Goal: Navigation & Orientation: Find specific page/section

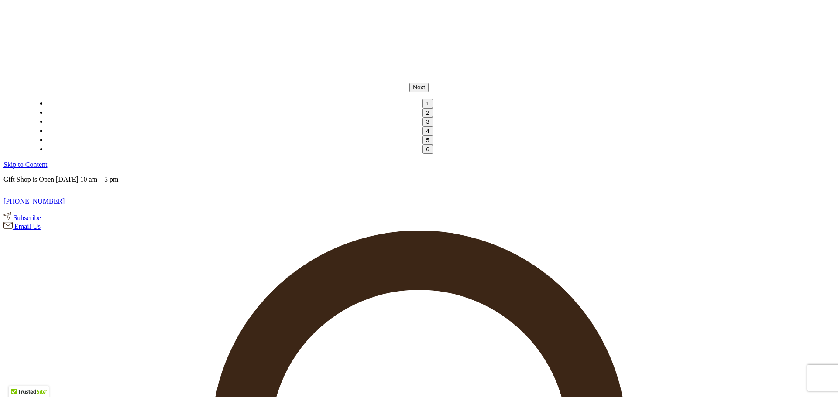
scroll to position [218, 0]
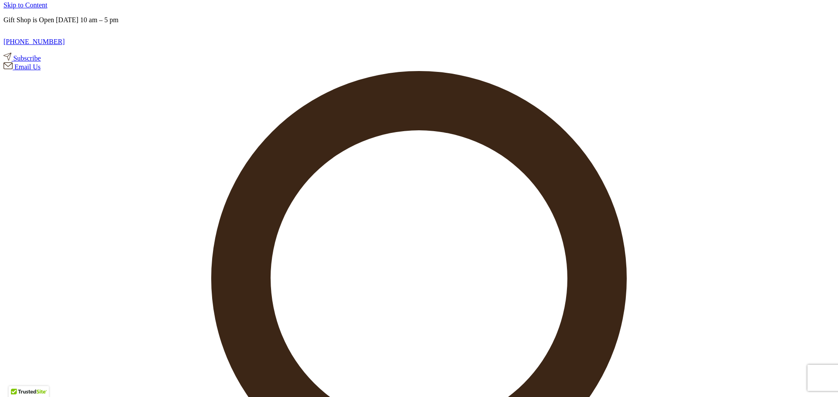
drag, startPoint x: 649, startPoint y: 166, endPoint x: 437, endPoint y: 155, distance: 212.4
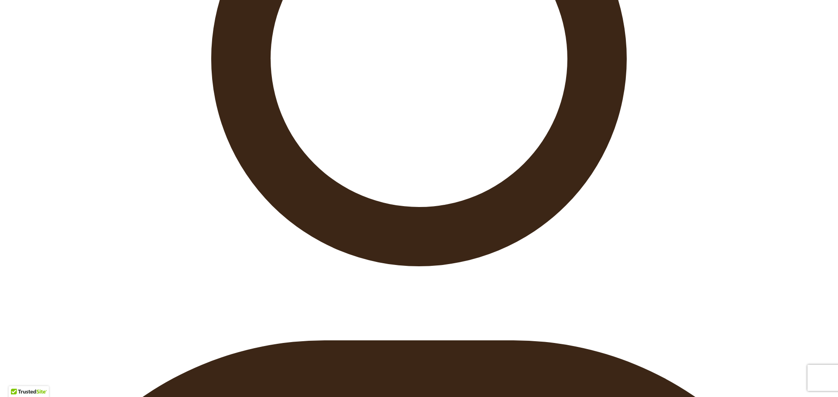
scroll to position [436, 0]
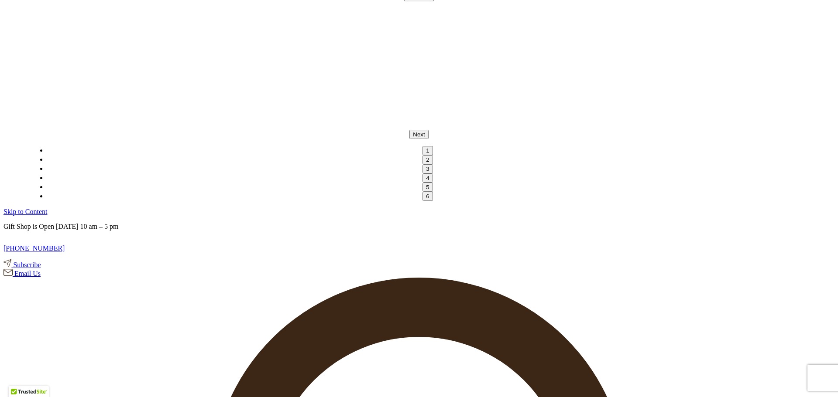
scroll to position [0, 0]
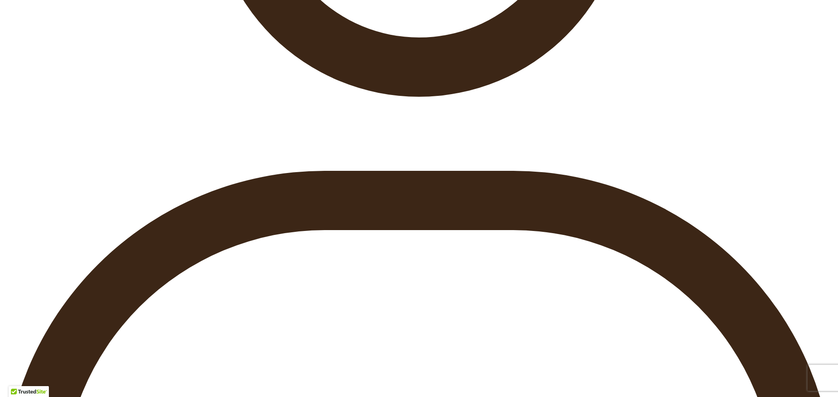
scroll to position [567, 0]
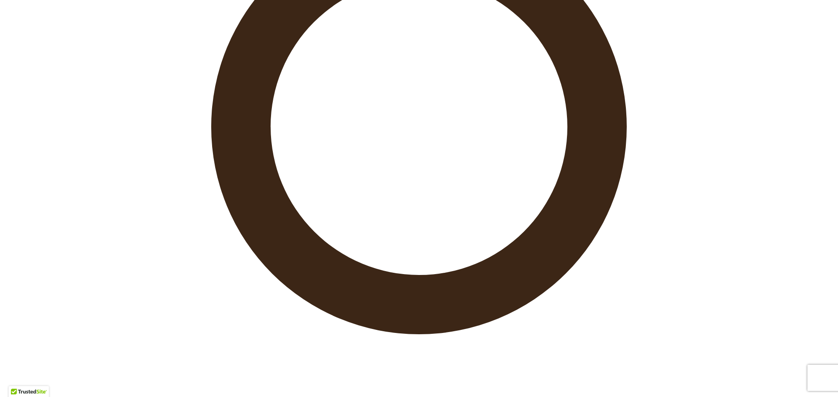
scroll to position [497, 0]
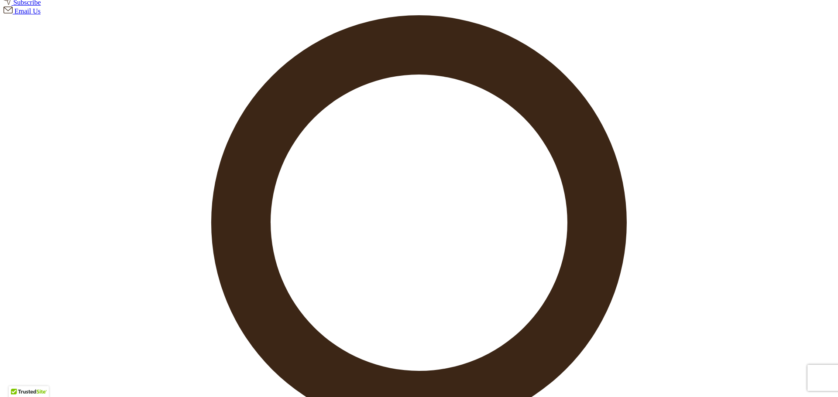
scroll to position [218, 0]
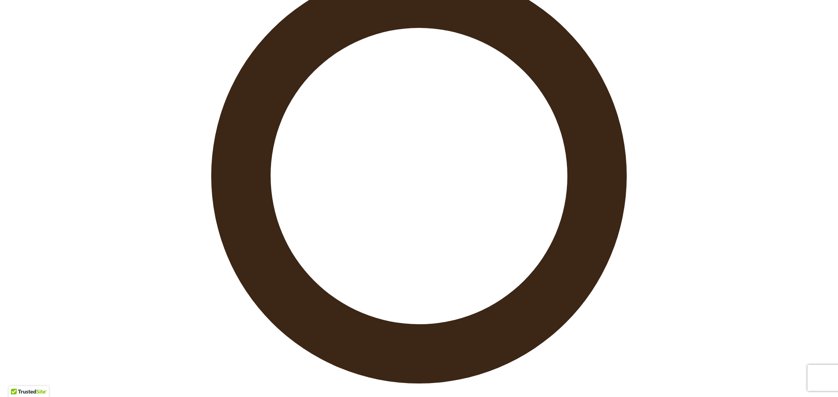
scroll to position [305, 0]
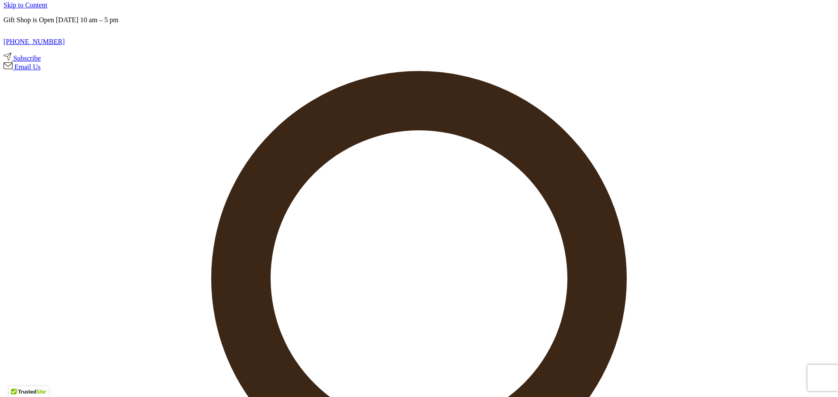
scroll to position [175, 0]
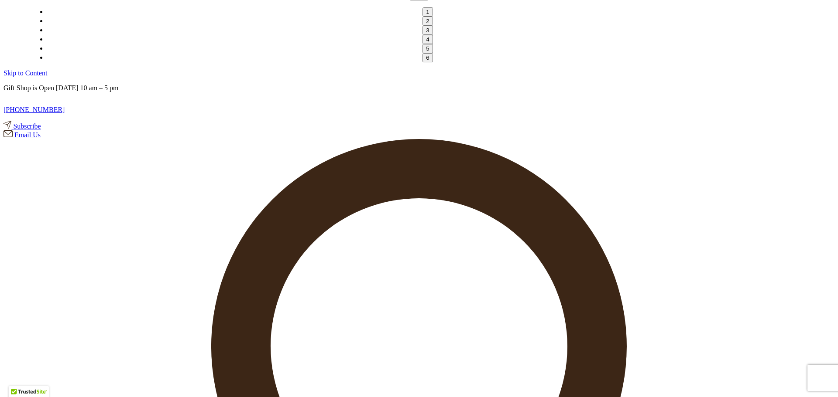
scroll to position [131, 0]
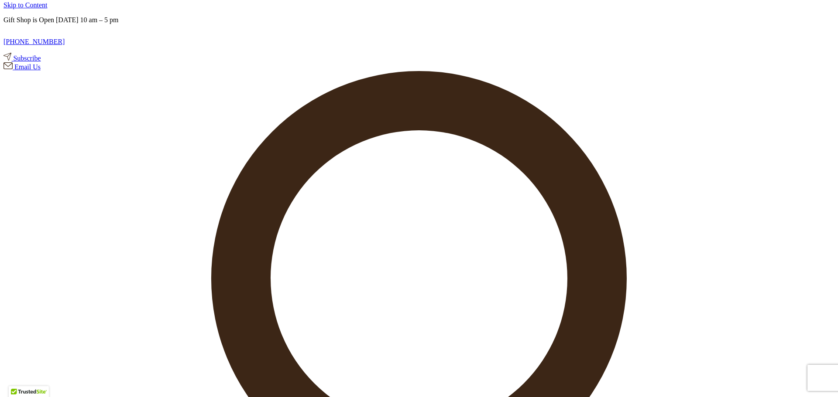
scroll to position [175, 0]
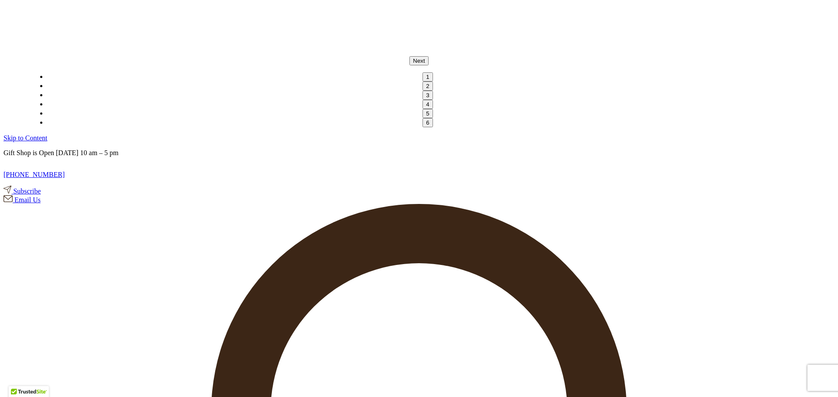
scroll to position [87, 0]
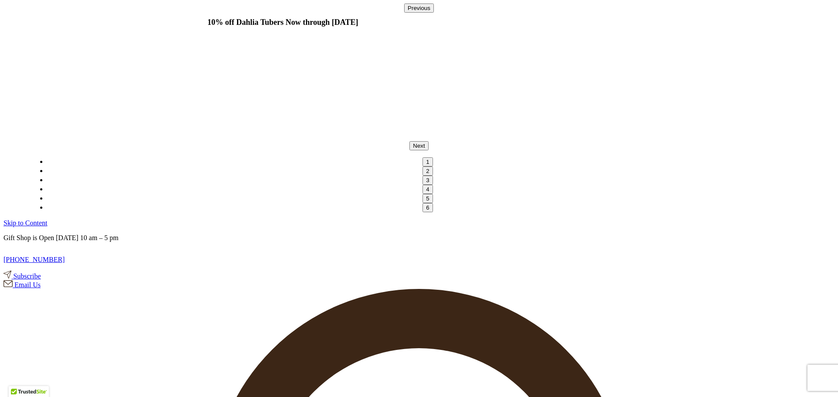
scroll to position [147, 0]
click at [276, 158] on ul "1 2 3 4 5 6" at bounding box center [419, 185] width 778 height 55
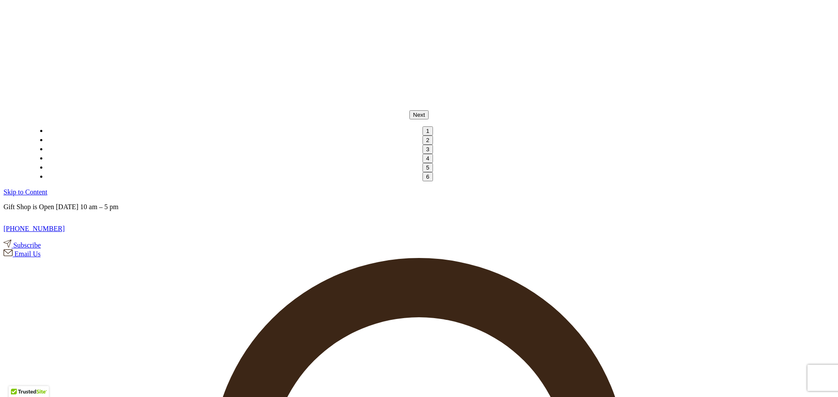
scroll to position [44, 0]
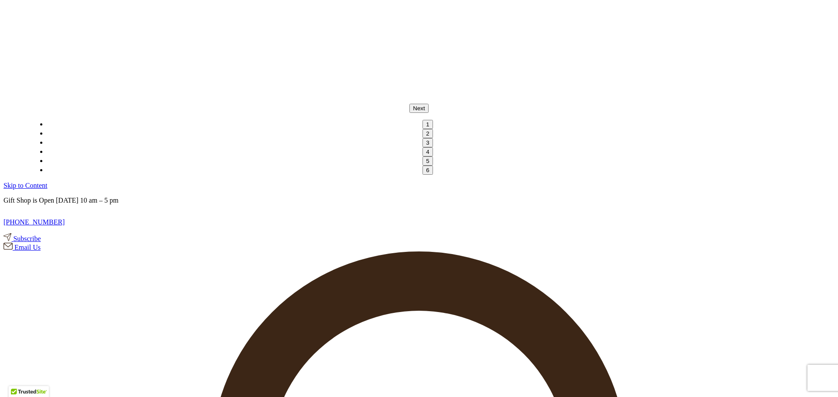
scroll to position [87, 0]
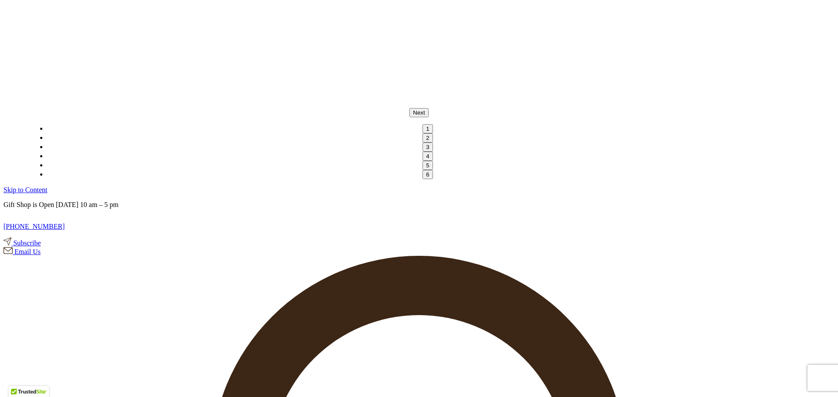
scroll to position [87, 0]
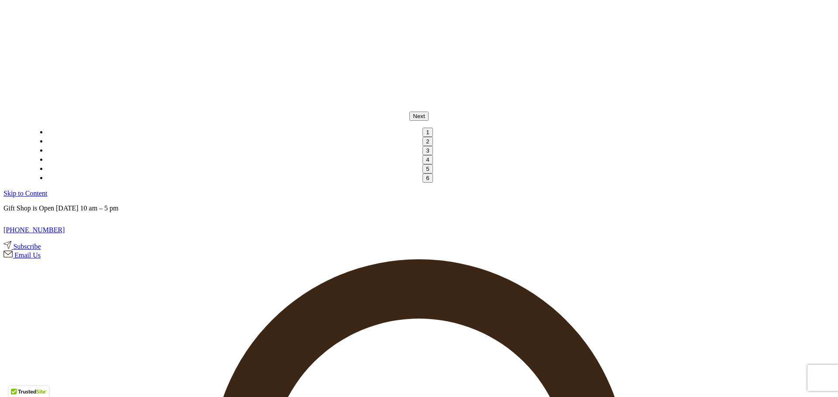
scroll to position [44, 0]
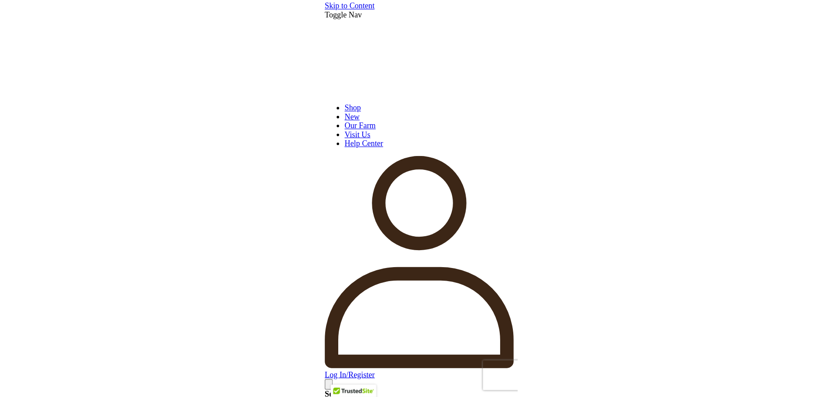
scroll to position [0, 0]
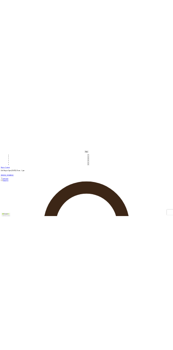
scroll to position [104, 0]
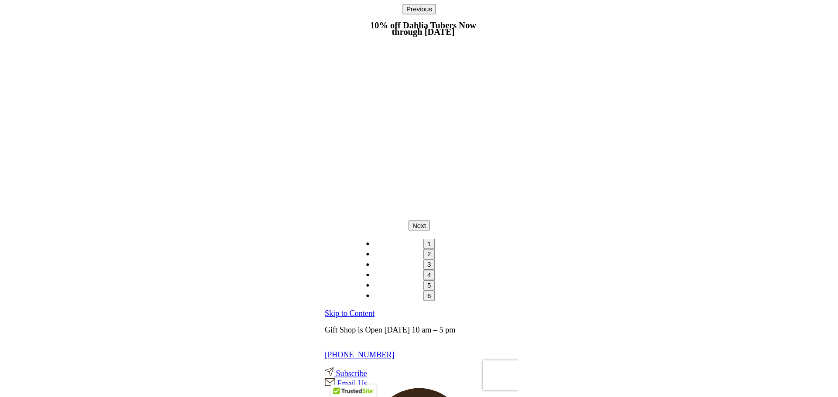
scroll to position [0, 0]
